Goal: Information Seeking & Learning: Check status

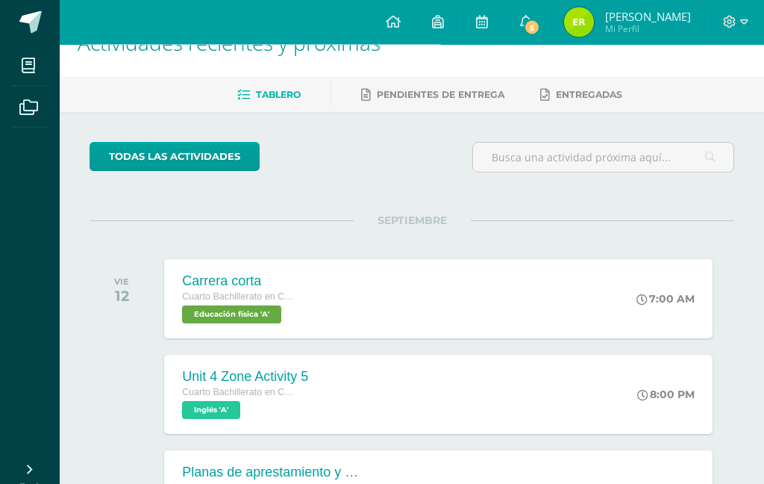
scroll to position [15, 0]
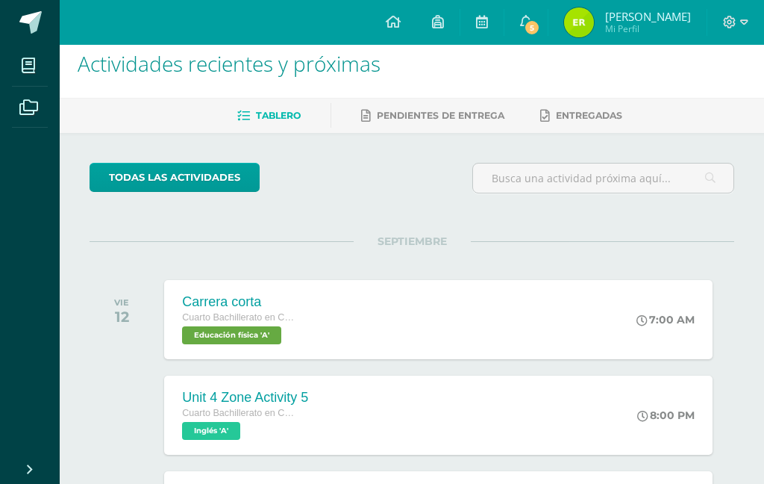
click at [532, 19] on icon at bounding box center [526, 21] width 12 height 13
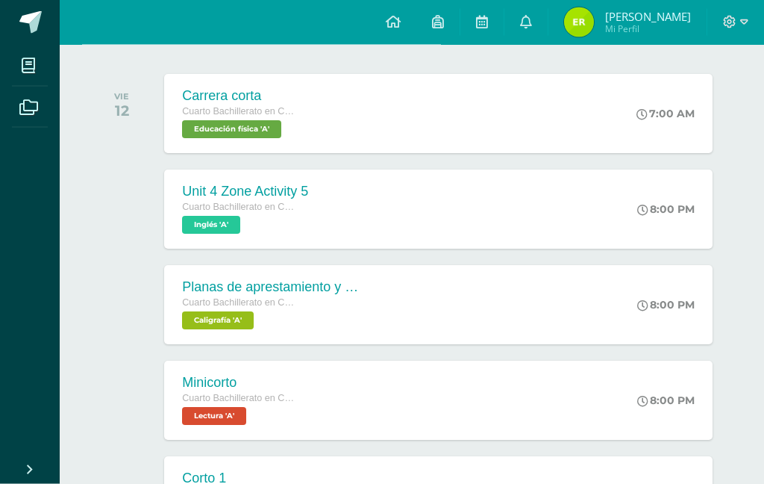
scroll to position [221, 0]
click at [217, 210] on span "Cuarto Bachillerato en CCLL" at bounding box center [238, 206] width 112 height 10
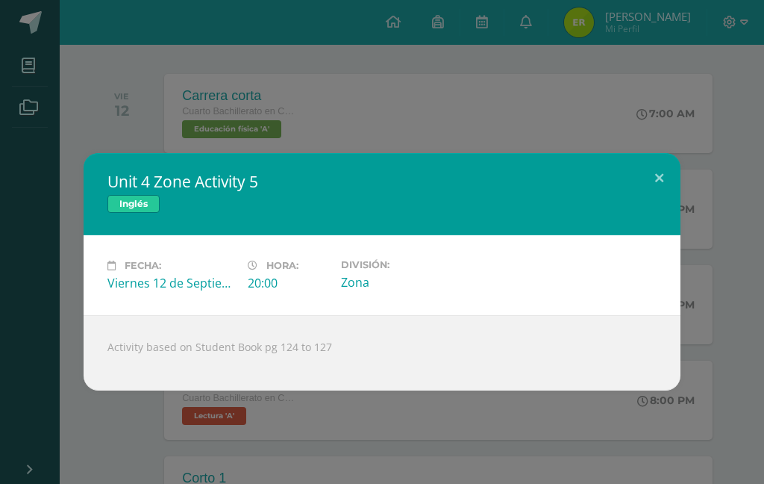
click at [649, 169] on button at bounding box center [659, 178] width 43 height 51
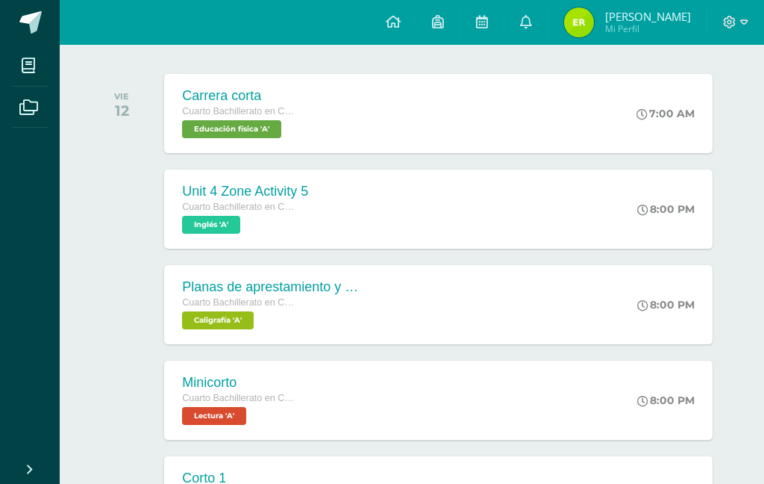
click at [344, 224] on div "Unit 4 Zone Activity 5 Cuarto Bachillerato en CCLL Inglés 'A' 8:00 PM Unit 4 Zo…" at bounding box center [438, 208] width 548 height 79
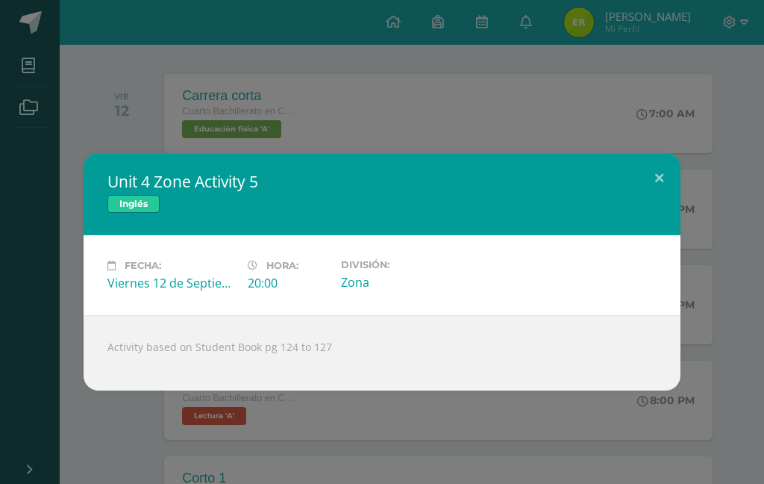
click at [646, 157] on button at bounding box center [659, 178] width 43 height 51
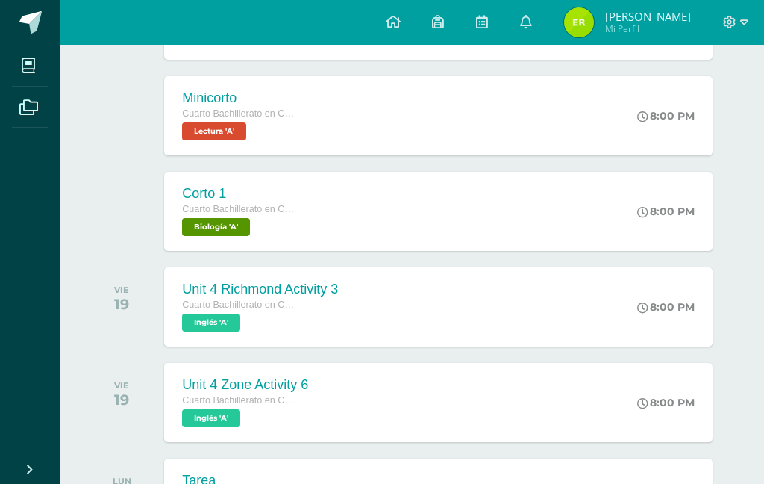
scroll to position [500, 0]
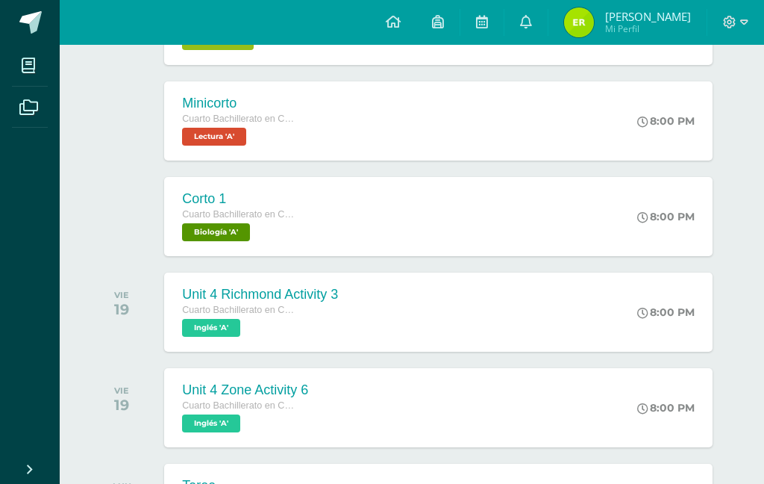
click at [240, 325] on span "Inglés 'A'" at bounding box center [211, 328] width 58 height 18
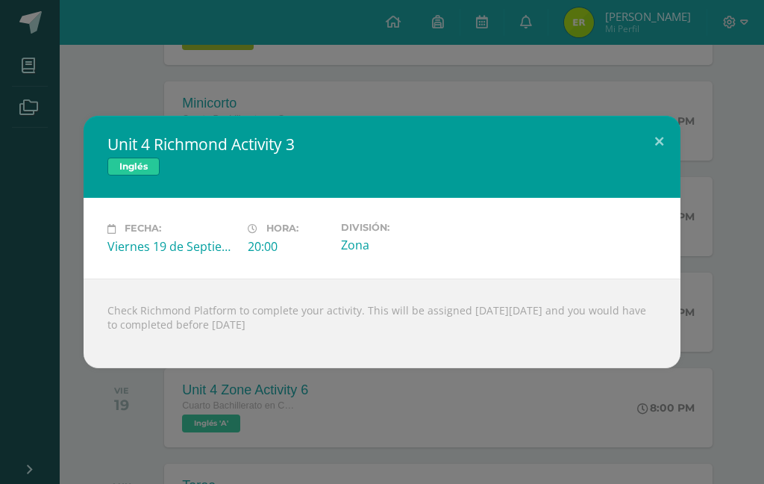
click at [670, 146] on button at bounding box center [659, 141] width 43 height 51
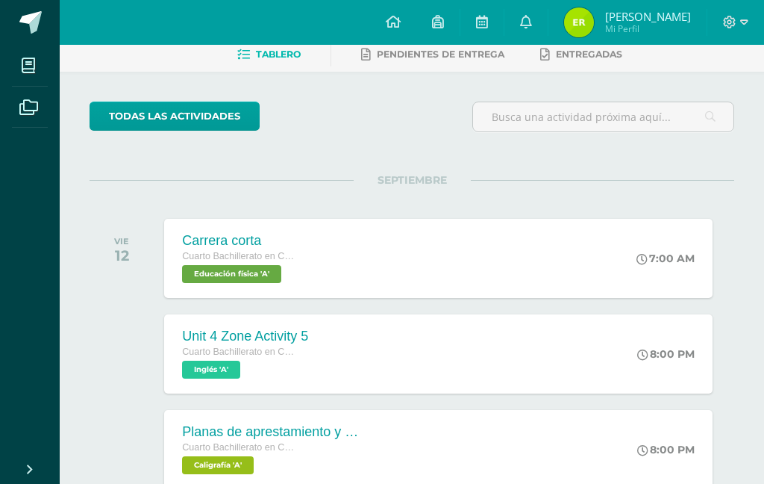
scroll to position [67, 0]
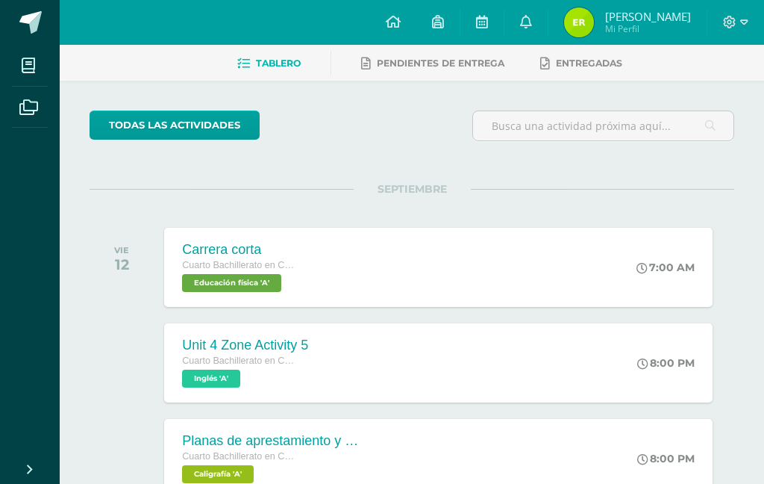
click at [548, 21] on link "0" at bounding box center [525, 22] width 43 height 45
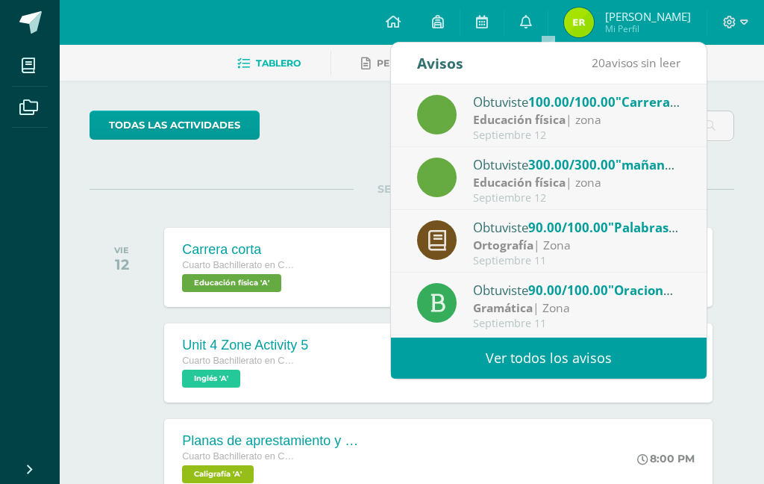
click at [521, 344] on link "Ver todos los avisos" at bounding box center [549, 357] width 316 height 41
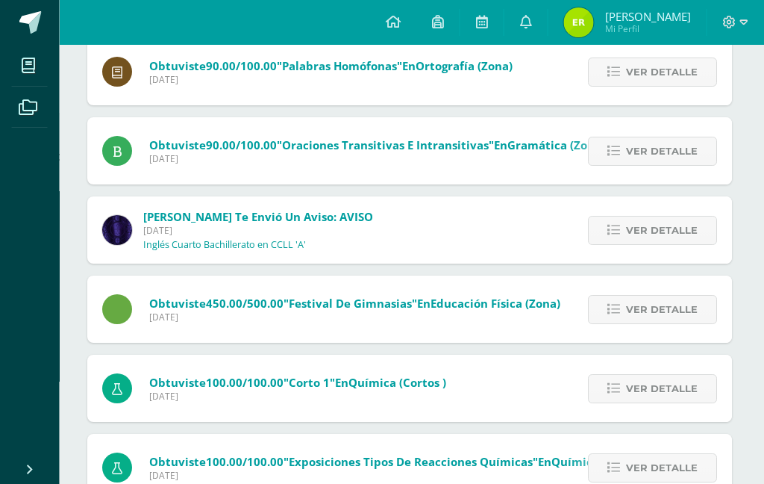
scroll to position [360, 1]
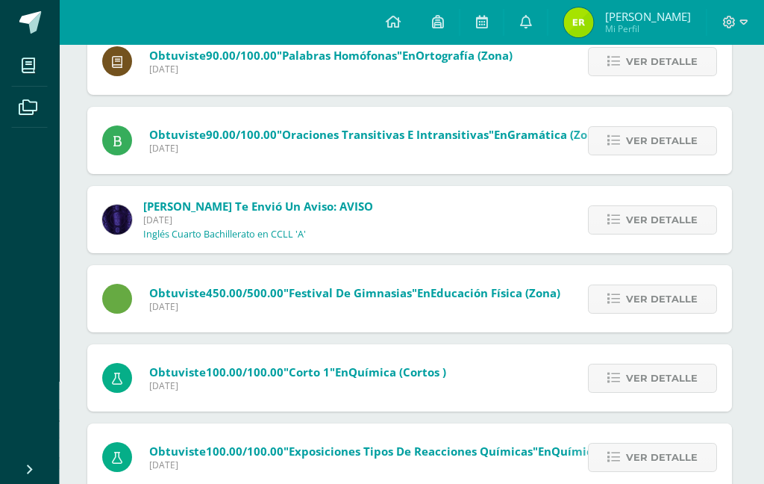
click at [625, 219] on link "Ver detalle" at bounding box center [653, 219] width 129 height 29
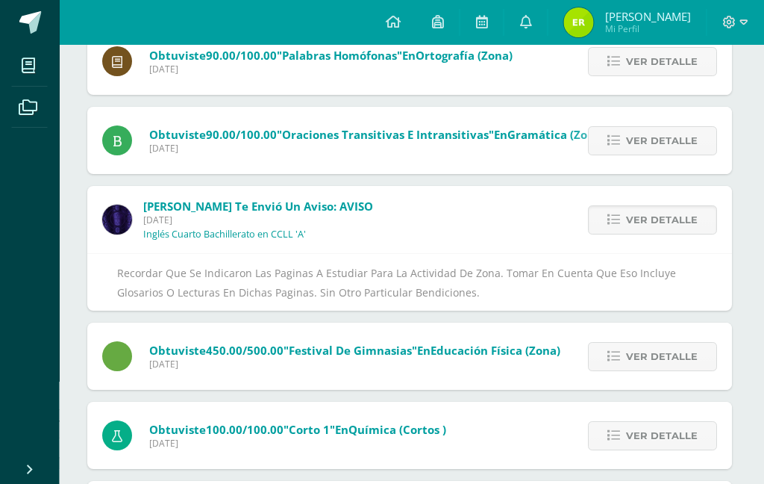
scroll to position [360, 2]
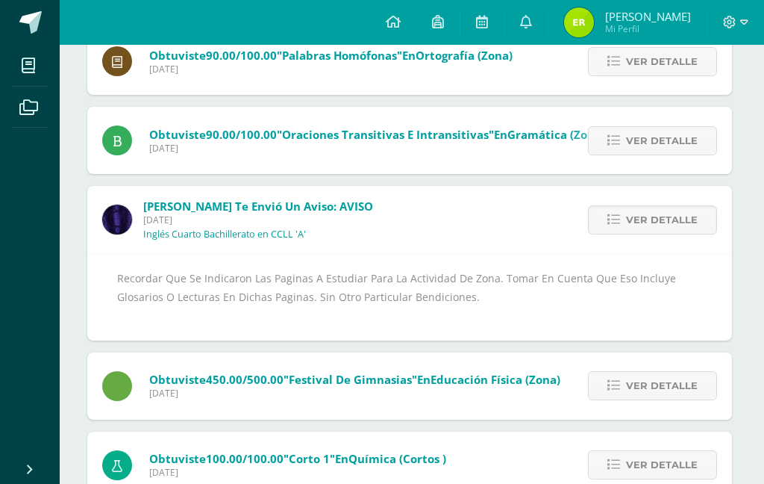
click at [641, 231] on span "Ver detalle" at bounding box center [662, 220] width 72 height 28
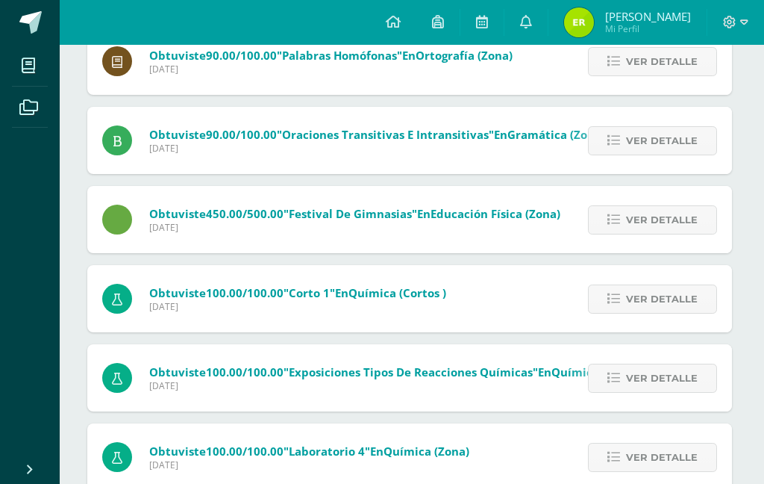
scroll to position [360, 0]
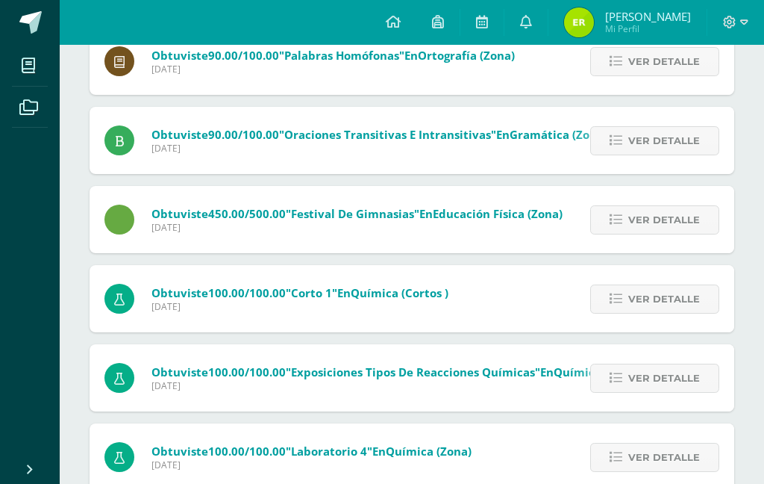
click at [645, 146] on span "Ver detalle" at bounding box center [664, 141] width 72 height 28
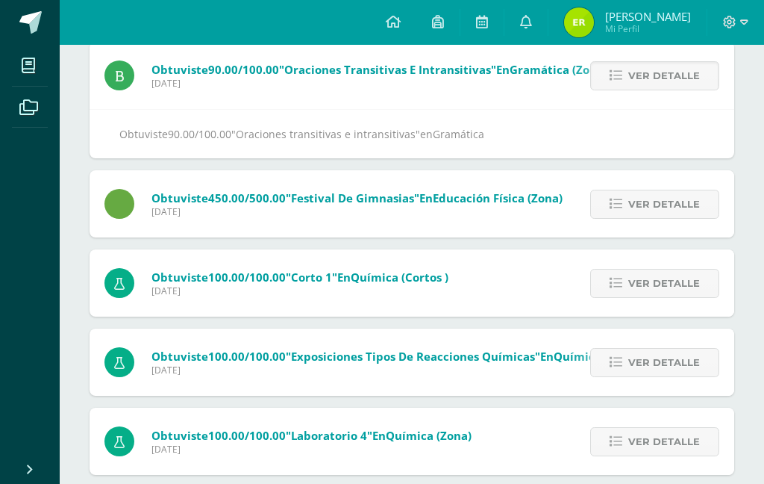
scroll to position [319, 0]
